Goal: Manage account settings

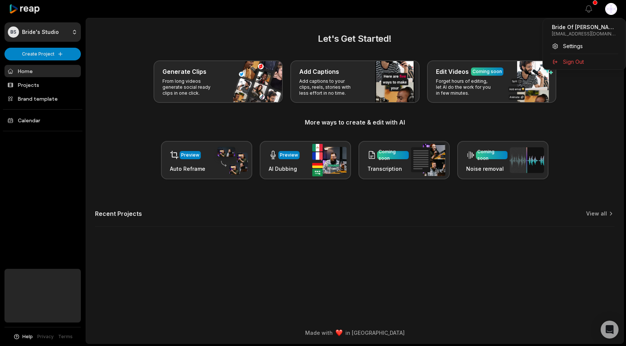
click at [614, 12] on html "BS Bride's Studio Create Project Home Projects Brand template Calendar Help Pri…" at bounding box center [313, 173] width 626 height 346
click at [581, 46] on span "Settings" at bounding box center [573, 46] width 20 height 8
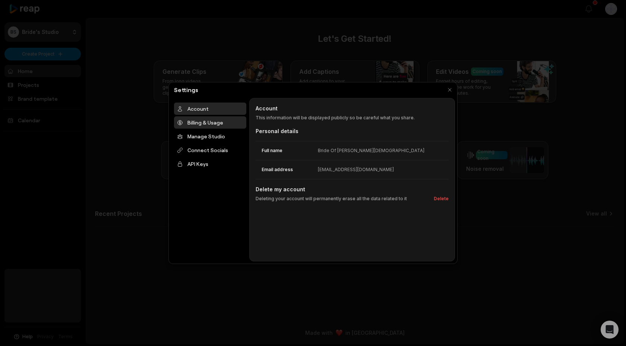
click at [217, 121] on div "Billing & Usage" at bounding box center [210, 122] width 72 height 12
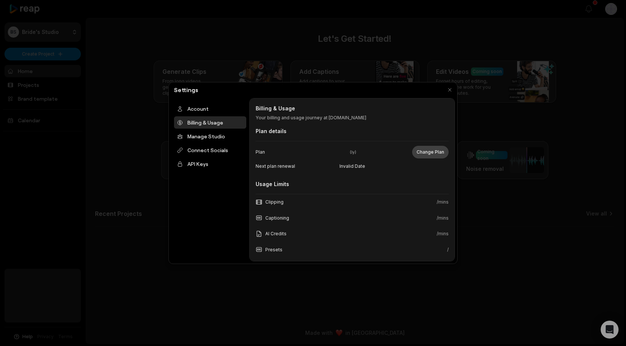
click at [425, 153] on button "Change Plan" at bounding box center [430, 152] width 37 height 13
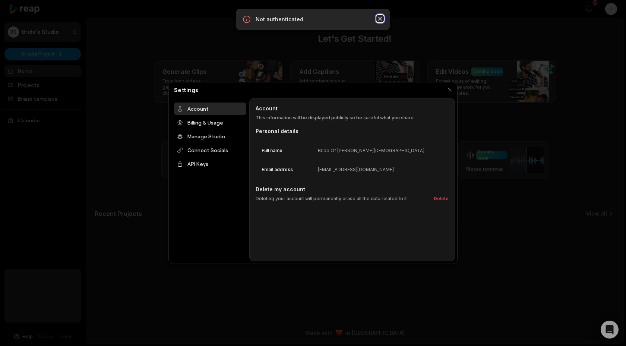
click at [381, 20] on icon "button" at bounding box center [380, 19] width 4 height 4
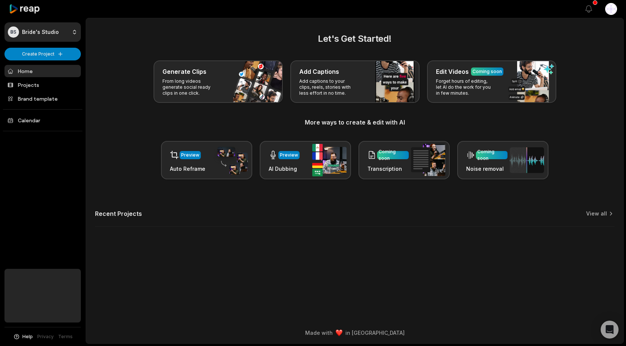
click at [612, 13] on html "BS Bride's Studio Create Project Home Projects Brand template Calendar Help Pri…" at bounding box center [313, 173] width 626 height 346
click at [574, 60] on span "Sign Out" at bounding box center [573, 62] width 21 height 8
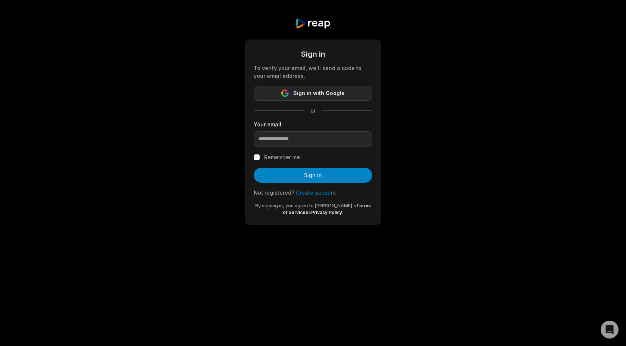
click at [329, 89] on span "Sign in with Google" at bounding box center [318, 93] width 51 height 9
